Goal: Task Accomplishment & Management: Manage account settings

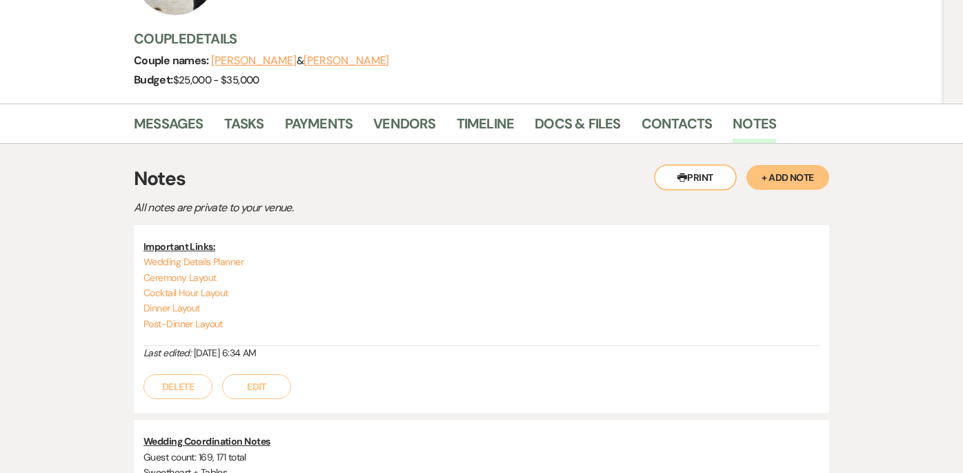
scroll to position [171, 0]
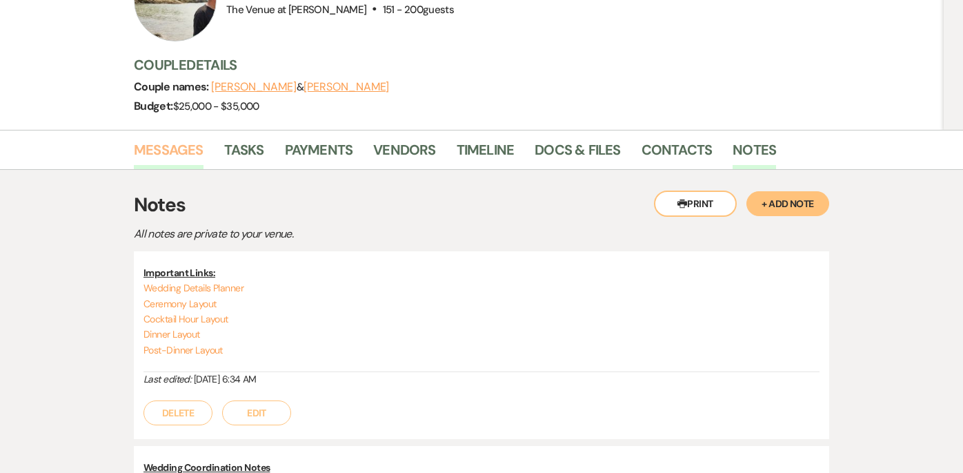
click at [159, 161] on link "Messages" at bounding box center [169, 154] width 70 height 30
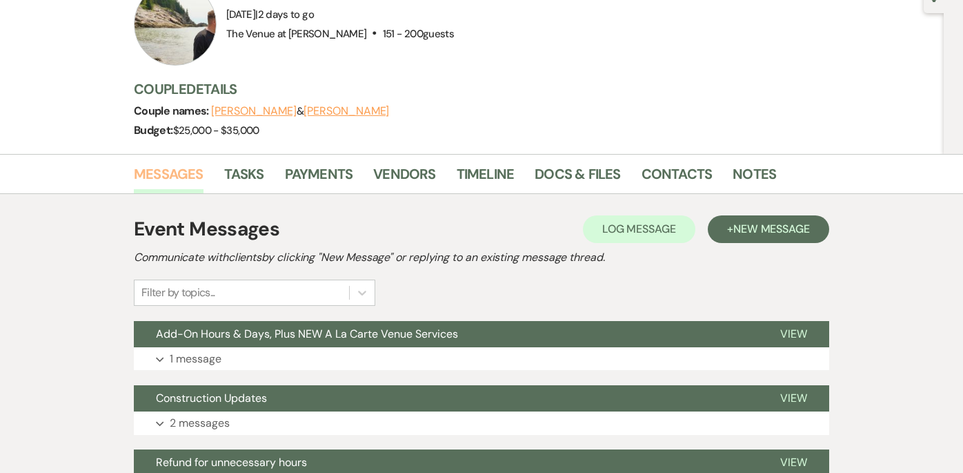
scroll to position [106, 0]
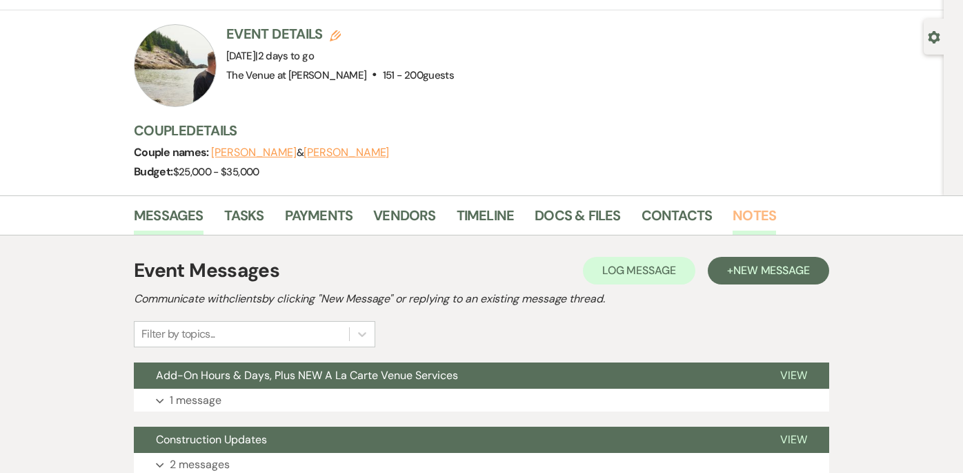
click at [746, 214] on link "Notes" at bounding box center [754, 219] width 43 height 30
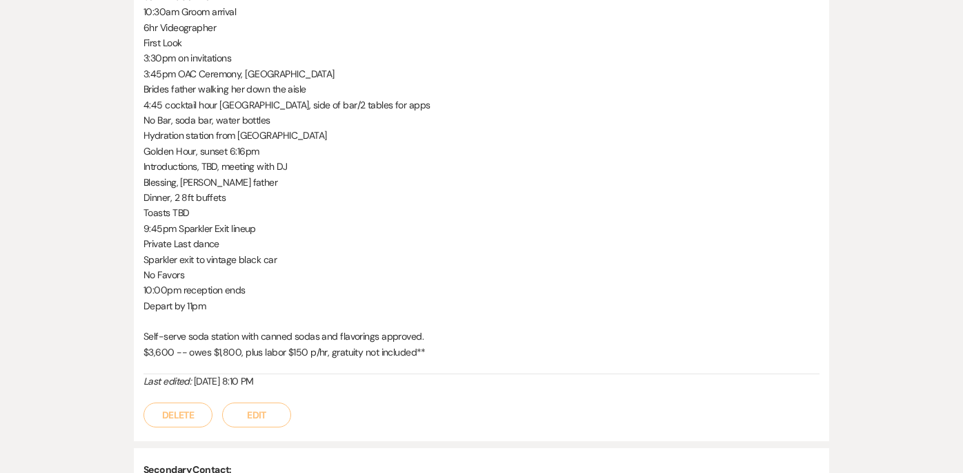
scroll to position [1032, 0]
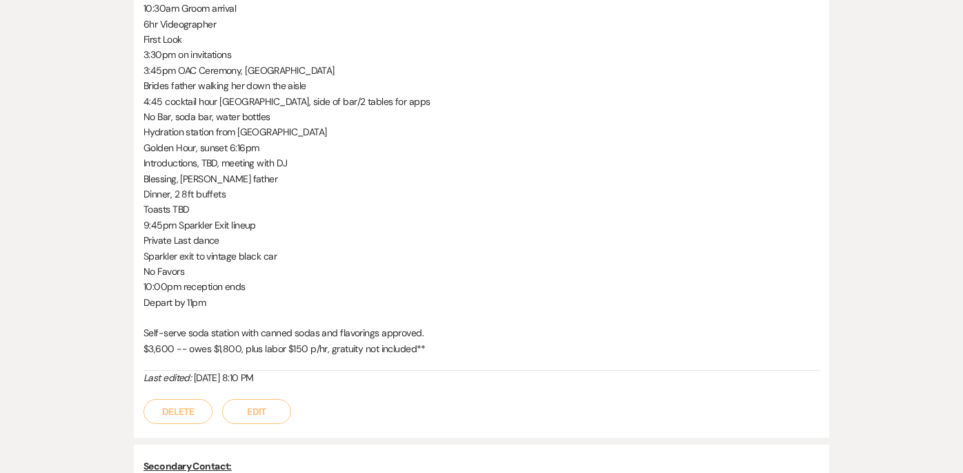
click at [255, 410] on button "Edit" at bounding box center [256, 411] width 69 height 25
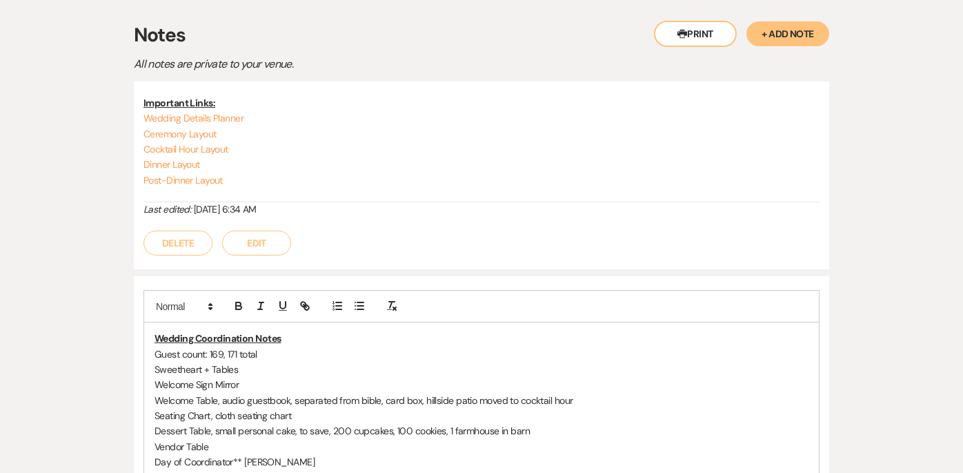
scroll to position [345, 0]
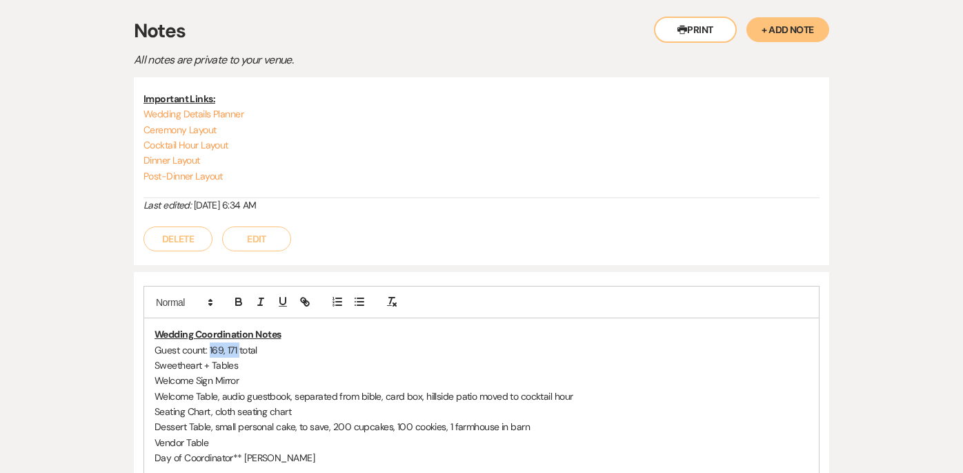
drag, startPoint x: 239, startPoint y: 351, endPoint x: 210, endPoint y: 350, distance: 29.0
click at [210, 350] on p "Guest count: 169, 171 total" at bounding box center [482, 349] width 654 height 15
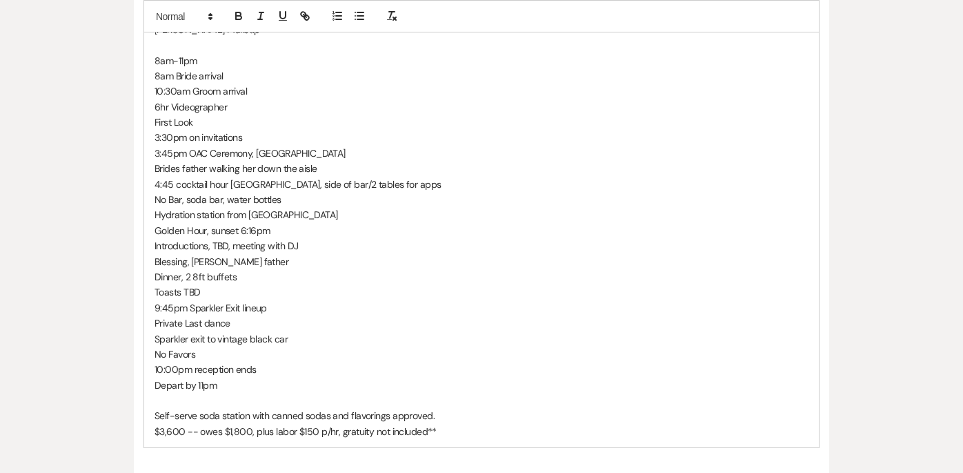
scroll to position [1032, 0]
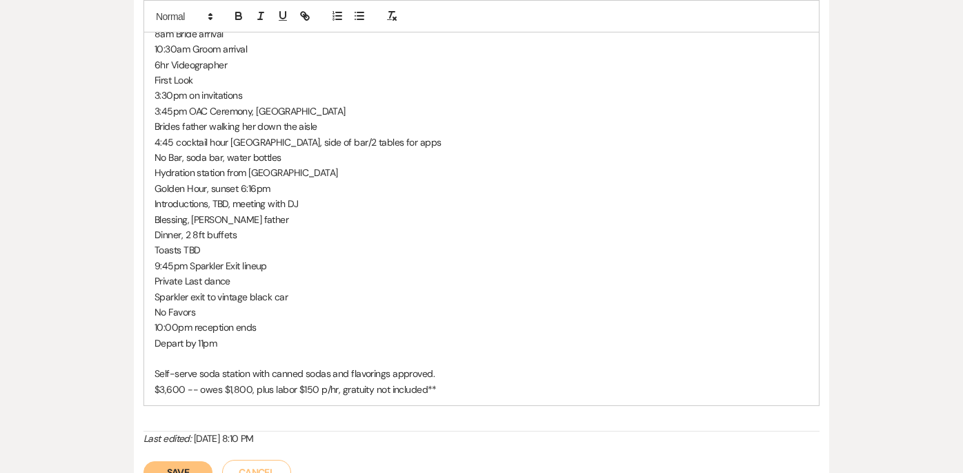
click at [199, 467] on button "Save" at bounding box center [178, 472] width 69 height 22
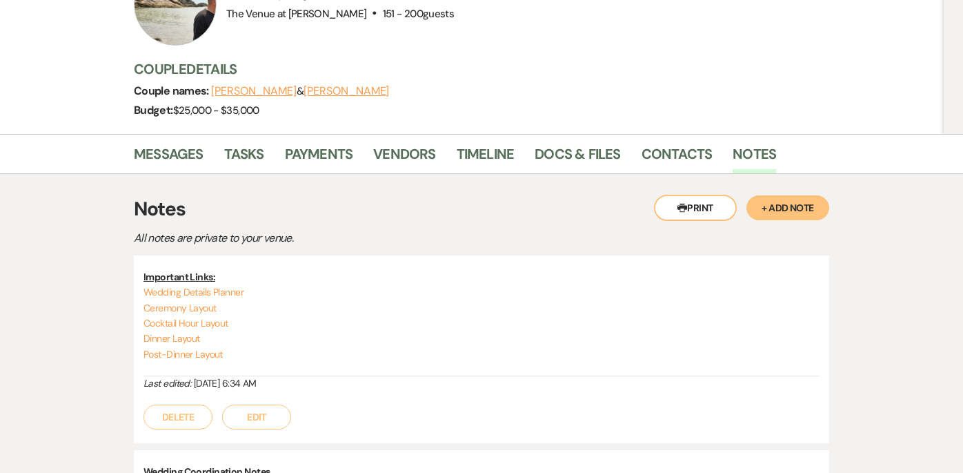
scroll to position [166, 0]
